Goal: Information Seeking & Learning: Learn about a topic

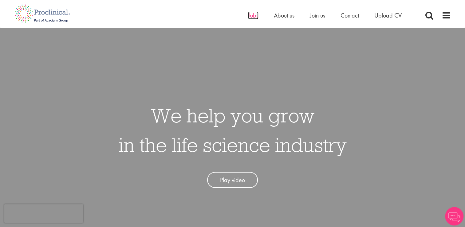
click at [256, 14] on span "Jobs" at bounding box center [253, 15] width 10 height 8
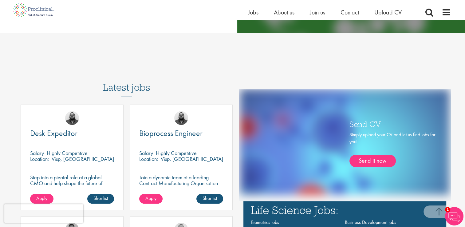
scroll to position [307, 0]
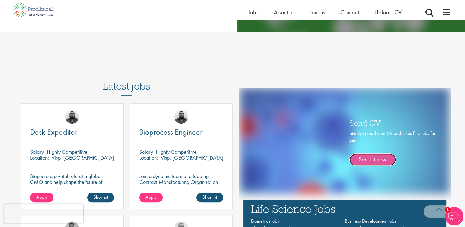
click at [380, 164] on link "Send it now" at bounding box center [372, 159] width 46 height 12
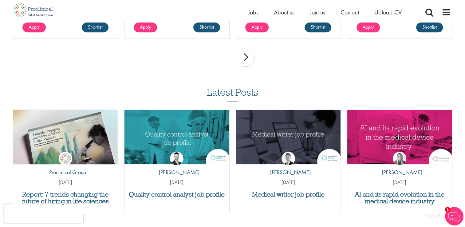
scroll to position [553, 0]
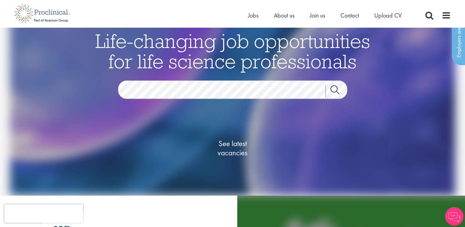
scroll to position [92, 0]
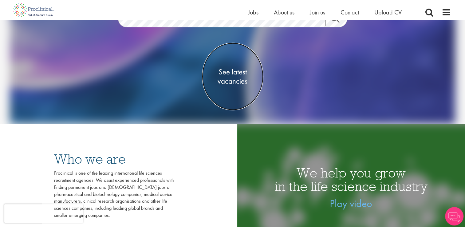
click at [235, 81] on span "See latest vacancies" at bounding box center [232, 76] width 61 height 18
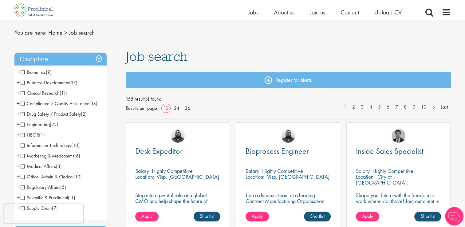
scroll to position [31, 0]
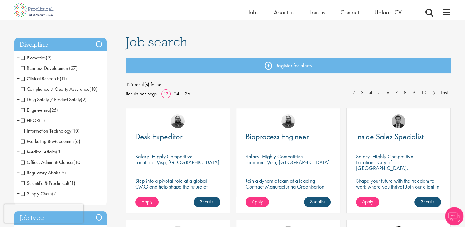
click at [22, 57] on span "Biometrics" at bounding box center [33, 57] width 25 height 6
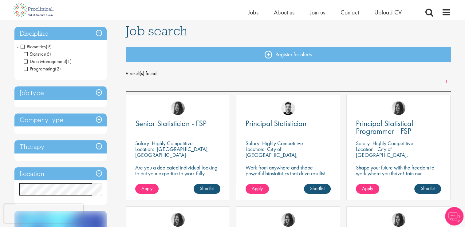
scroll to position [31, 0]
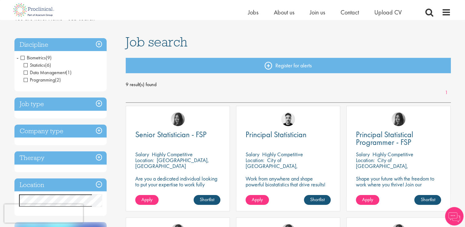
click at [22, 57] on span "Biometrics" at bounding box center [33, 57] width 25 height 6
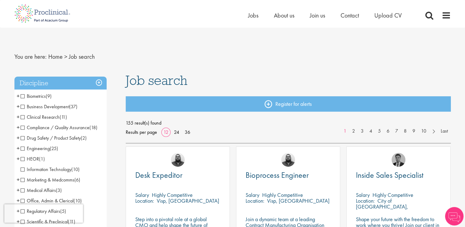
click at [22, 128] on span "Compliance / Quality Assurance" at bounding box center [55, 127] width 69 height 6
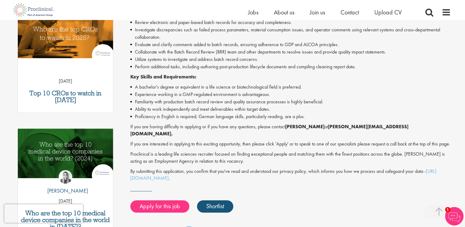
scroll to position [215, 0]
